Goal: Task Accomplishment & Management: Manage account settings

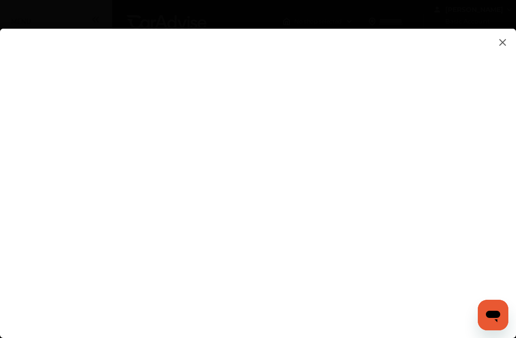
click at [498, 152] on flutter-view at bounding box center [258, 189] width 516 height 321
click at [318, 101] on input at bounding box center [362, 95] width 199 height 12
type input "**********"
click at [470, 184] on flutter-view at bounding box center [258, 189] width 516 height 321
click at [476, 230] on flutter-view at bounding box center [258, 189] width 516 height 321
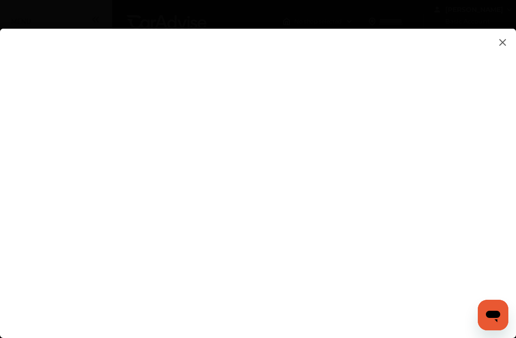
click at [55, 199] on flutter-view at bounding box center [258, 189] width 516 height 321
click at [17, 128] on flutter-view at bounding box center [258, 189] width 516 height 321
click at [338, 91] on flutter-view at bounding box center [258, 189] width 516 height 321
click at [349, 88] on flutter-view at bounding box center [258, 189] width 516 height 321
click at [2, 101] on flutter-view at bounding box center [258, 189] width 516 height 321
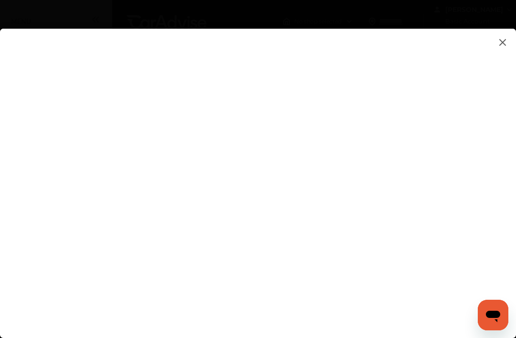
click at [219, 239] on flutter-view at bounding box center [258, 189] width 516 height 321
click at [205, 173] on flutter-view at bounding box center [258, 189] width 516 height 321
click at [256, 150] on flutter-view at bounding box center [258, 189] width 516 height 321
click at [251, 234] on flutter-view at bounding box center [258, 189] width 516 height 321
click at [493, 177] on flutter-view at bounding box center [258, 189] width 516 height 321
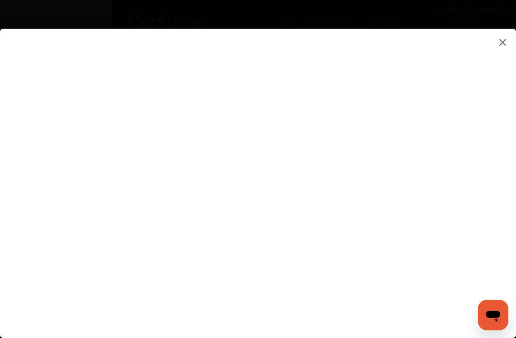
click at [501, 48] on flutter-view at bounding box center [258, 189] width 516 height 321
click at [502, 44] on img at bounding box center [502, 42] width 11 height 12
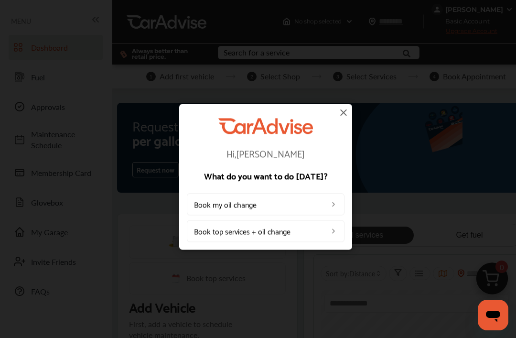
click at [504, 40] on div "Hi, CINDY What do you want to do today? Book my oil change Book top services + …" at bounding box center [266, 176] width 532 height 353
click at [343, 103] on div "Hi, CINDY What do you want to do today? Book my oil change Book top services + …" at bounding box center [266, 176] width 532 height 353
click at [339, 110] on img at bounding box center [343, 112] width 11 height 11
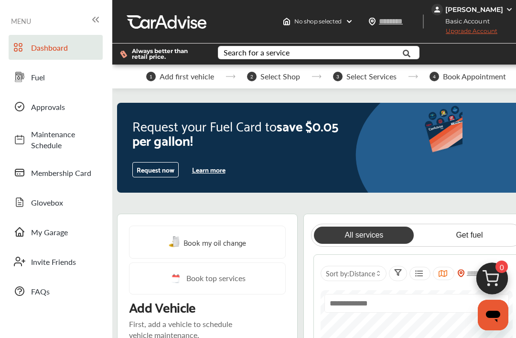
click at [341, 104] on div "Request your Fuel Card to save $0.05 per gallon! Request now Learn more" at bounding box center [235, 148] width 237 height 90
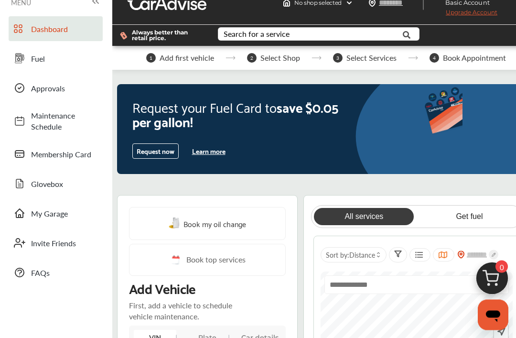
scroll to position [19, 0]
click at [34, 216] on span "My Garage" at bounding box center [64, 213] width 67 height 11
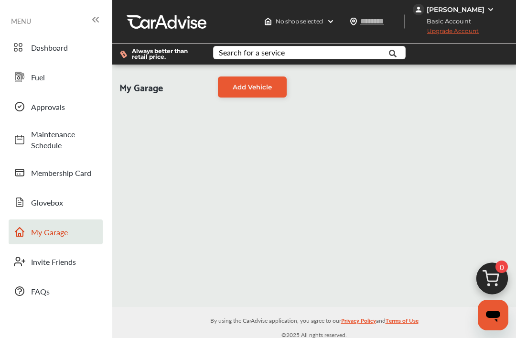
click at [255, 88] on span "Add Vehicle" at bounding box center [252, 87] width 39 height 8
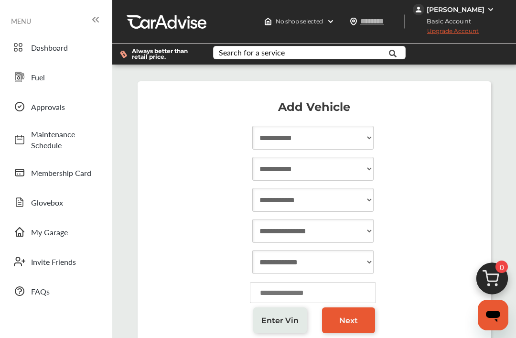
click at [358, 139] on select "**********" at bounding box center [312, 138] width 121 height 24
select select "****"
click at [360, 164] on select "**********" at bounding box center [312, 169] width 121 height 24
select select "***"
click at [366, 198] on select "**********" at bounding box center [312, 200] width 121 height 24
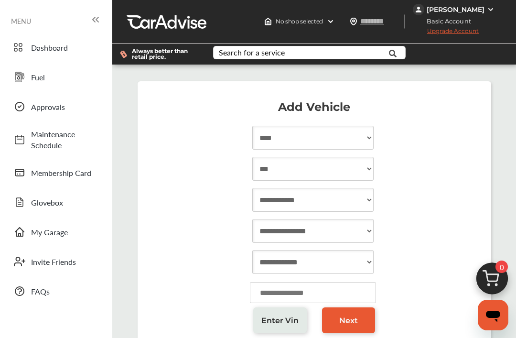
select select "****"
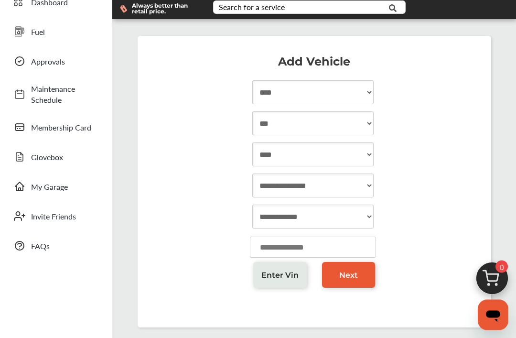
scroll to position [45, 0]
click at [364, 191] on select "**********" at bounding box center [312, 186] width 121 height 24
click at [361, 277] on link "Next" at bounding box center [349, 275] width 54 height 26
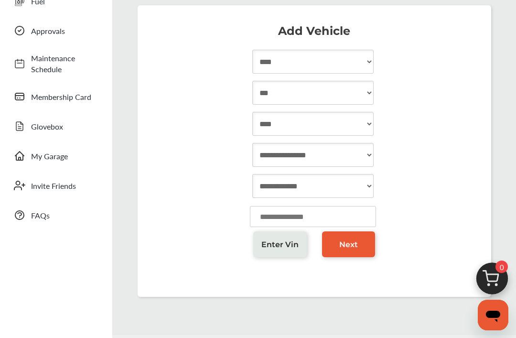
click at [367, 154] on select "**********" at bounding box center [312, 155] width 121 height 24
select select "****"
click at [361, 182] on select "**********" at bounding box center [312, 186] width 121 height 24
select select "**********"
click at [352, 249] on span "Next" at bounding box center [348, 244] width 19 height 9
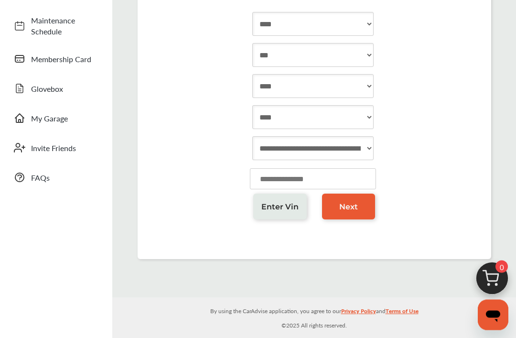
scroll to position [0, 0]
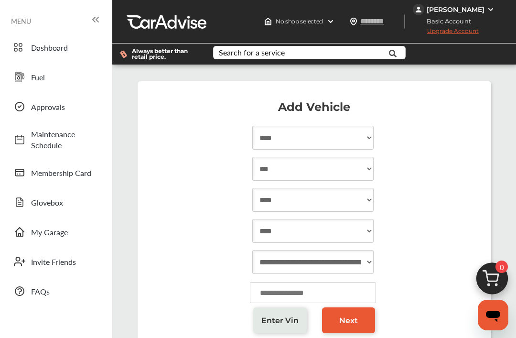
click at [470, 29] on span "Upgrade Account" at bounding box center [446, 33] width 66 height 12
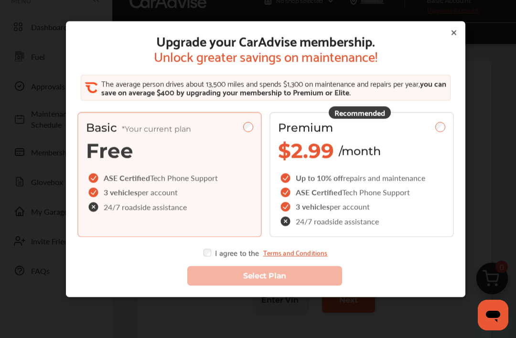
scroll to position [22, 0]
click at [461, 29] on div "Upgrade your CarAdvise membership. Unlock greater savings on maintenance! The a…" at bounding box center [266, 159] width 400 height 276
click at [460, 26] on div "Upgrade your CarAdvise membership. Unlock greater savings on maintenance! The a…" at bounding box center [266, 159] width 400 height 276
click at [459, 30] on div "Upgrade your CarAdvise membership. Unlock greater savings on maintenance! The a…" at bounding box center [266, 159] width 400 height 276
click at [458, 30] on div "Upgrade your CarAdvise membership. Unlock greater savings on maintenance! The a…" at bounding box center [266, 159] width 400 height 276
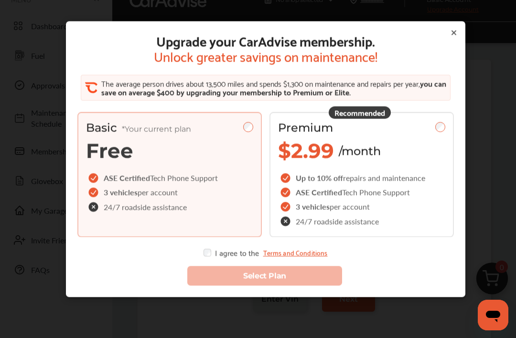
click at [456, 33] on icon at bounding box center [454, 33] width 4 height 4
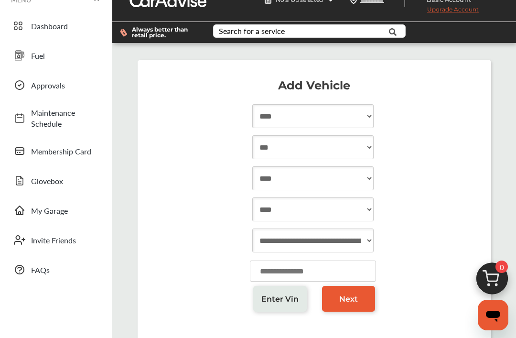
click at [458, 30] on div at bounding box center [469, 32] width 93 height 21
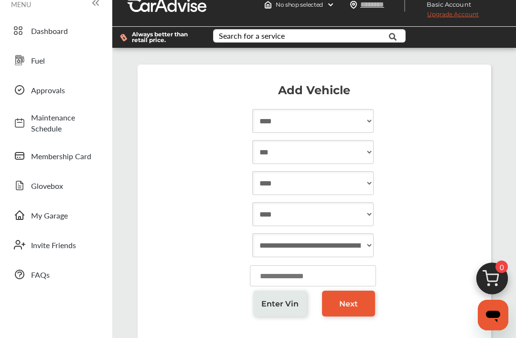
scroll to position [0, 0]
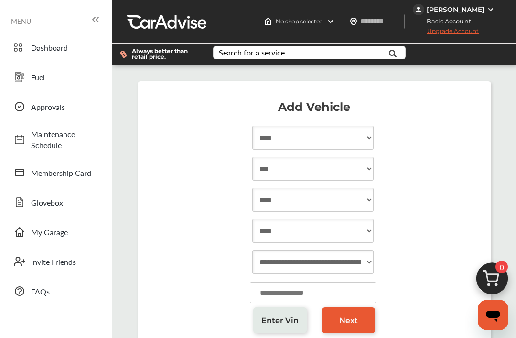
click at [44, 106] on span "Approvals" at bounding box center [64, 106] width 67 height 11
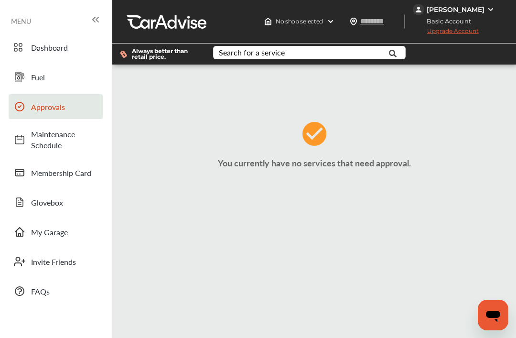
click at [46, 137] on span "Maintenance Schedule" at bounding box center [64, 140] width 67 height 22
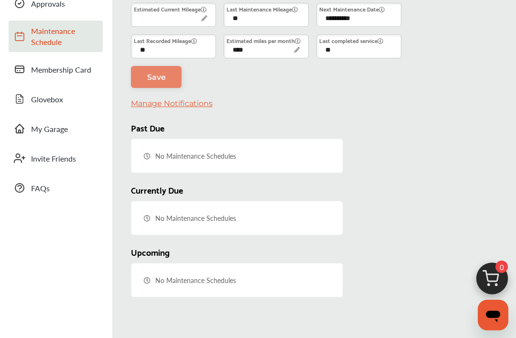
scroll to position [102, 0]
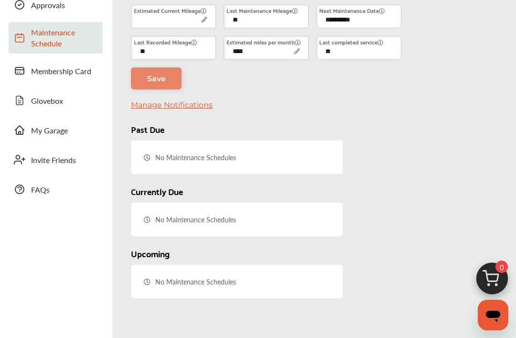
click at [45, 160] on span "Invite Friends" at bounding box center [64, 159] width 67 height 11
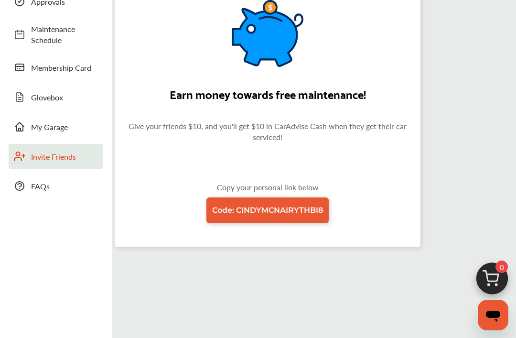
scroll to position [104, 0]
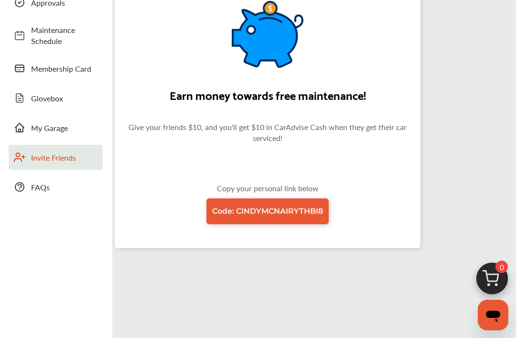
click at [307, 214] on span "Code: CINDYMCNAIRYTHBI8" at bounding box center [267, 211] width 111 height 9
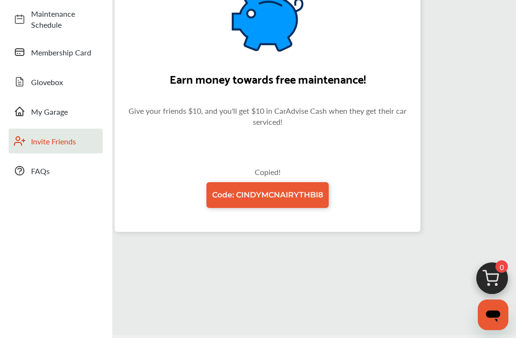
scroll to position [98, 0]
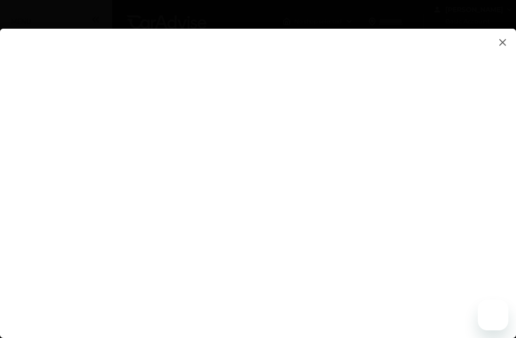
click at [508, 40] on img at bounding box center [502, 42] width 11 height 12
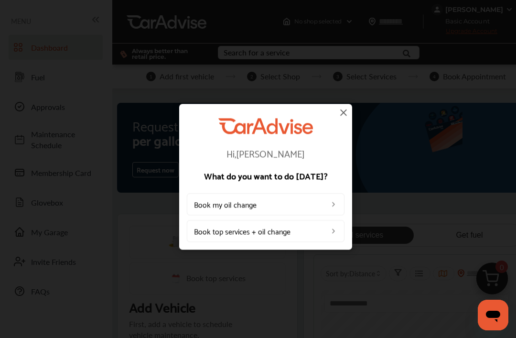
click at [344, 111] on img at bounding box center [343, 112] width 11 height 11
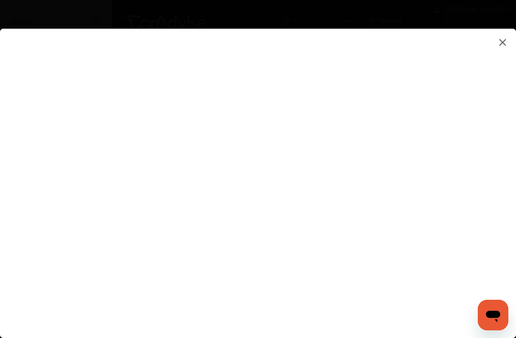
click at [45, 142] on flutter-view at bounding box center [258, 189] width 516 height 321
click at [500, 47] on img at bounding box center [502, 42] width 11 height 12
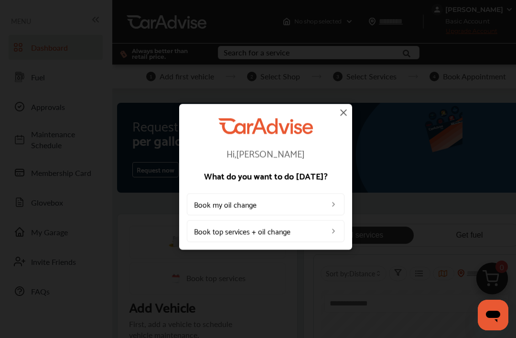
click at [349, 112] on img at bounding box center [343, 112] width 11 height 11
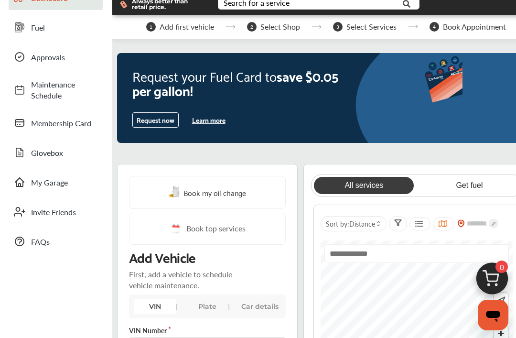
scroll to position [49, 0]
click at [45, 91] on span "Maintenance Schedule" at bounding box center [64, 90] width 67 height 22
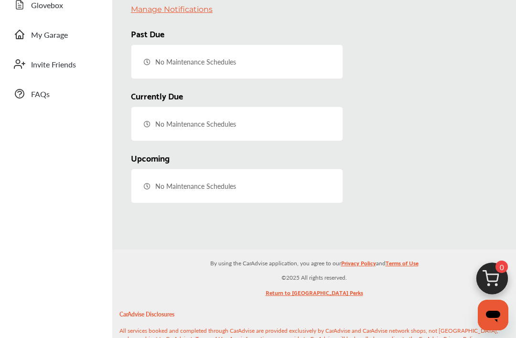
scroll to position [195, 0]
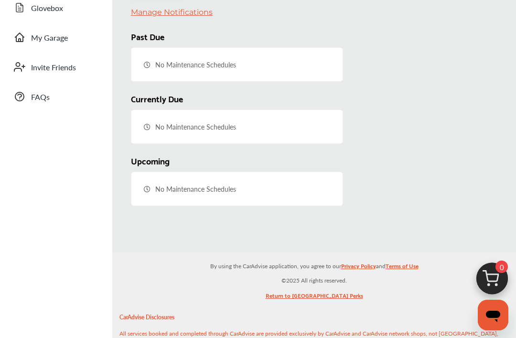
click at [28, 99] on link "FAQs" at bounding box center [56, 96] width 94 height 25
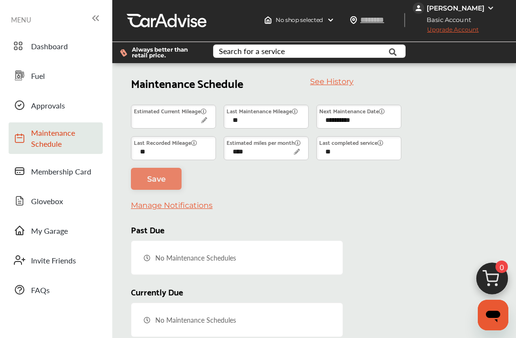
scroll to position [0, 0]
